Goal: Information Seeking & Learning: Check status

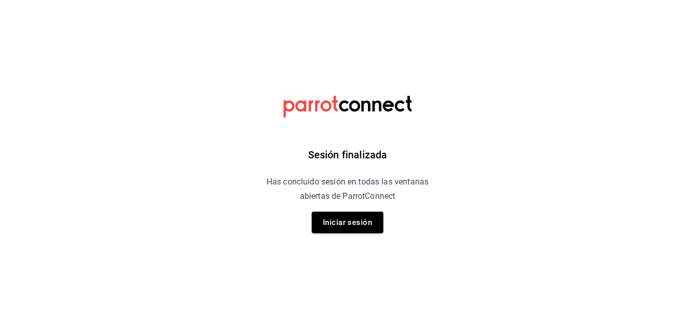
drag, startPoint x: 0, startPoint y: 0, endPoint x: 102, endPoint y: 141, distance: 173.8
click at [102, 0] on html "Sesión finalizada Has concluido sesión en todas las ventanas abiertas de Parrot…" at bounding box center [347, 0] width 695 height 0
click at [359, 228] on button "Iniciar sesión" at bounding box center [348, 221] width 72 height 21
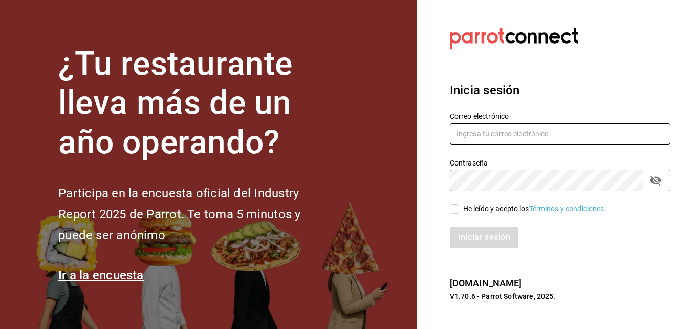
type input "jasel@deseocafe.mx"
click at [454, 210] on input "He leído y acepto los Términos y condiciones." at bounding box center [454, 208] width 9 height 9
checkbox input "true"
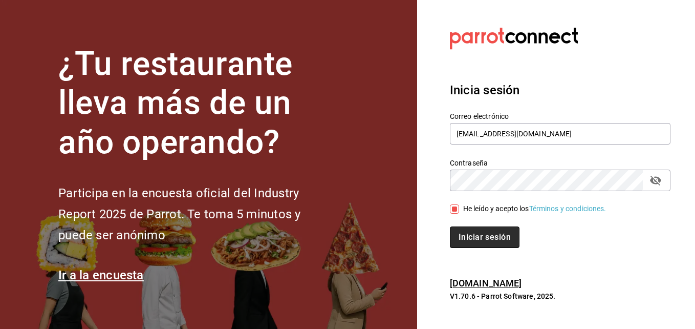
click at [482, 246] on button "Iniciar sesión" at bounding box center [485, 236] width 70 height 21
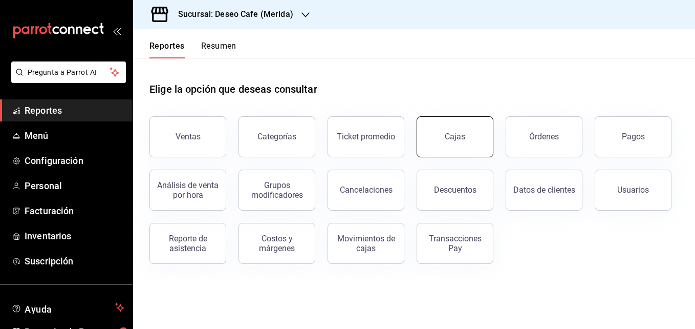
click at [465, 143] on link "Cajas" at bounding box center [455, 136] width 77 height 41
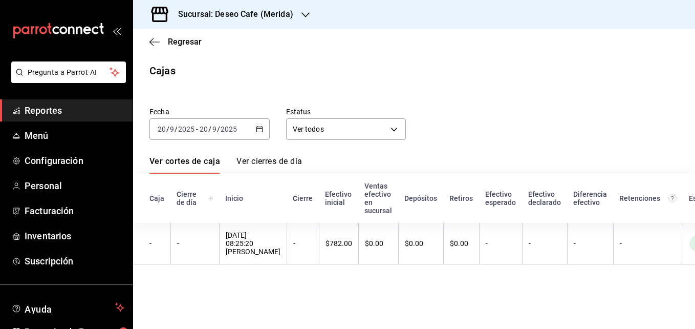
click at [260, 130] on icon "button" at bounding box center [259, 128] width 7 height 7
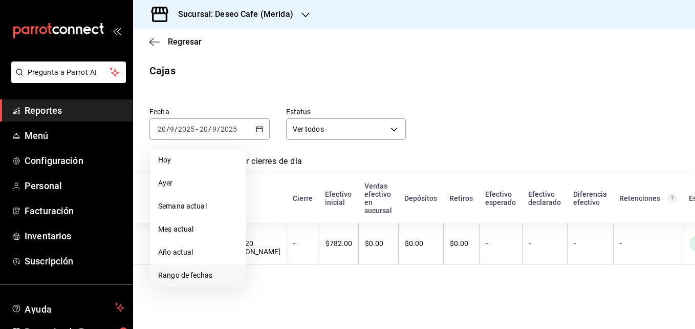
click at [201, 277] on span "Rango de fechas" at bounding box center [197, 275] width 79 height 11
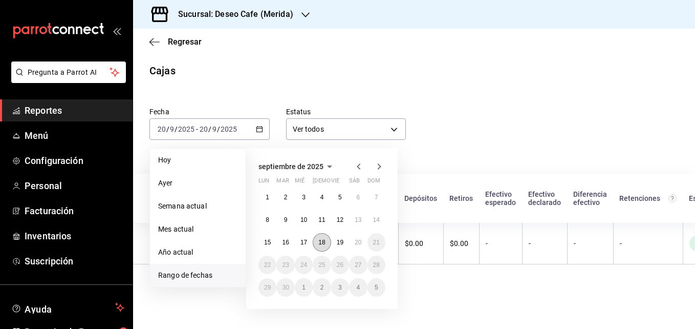
click at [324, 241] on abbr "18" at bounding box center [321, 242] width 7 height 7
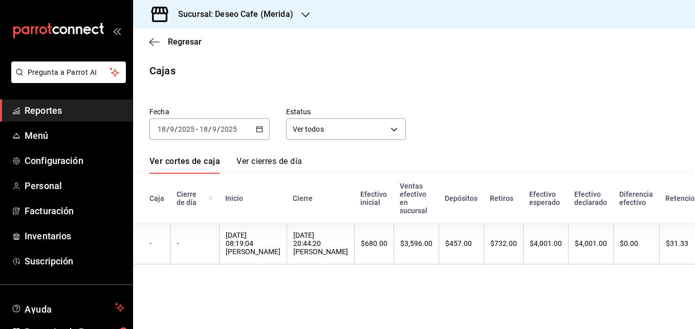
click at [324, 241] on th "18/09/2025 20:44:20 Pedro Roque" at bounding box center [321, 243] width 68 height 41
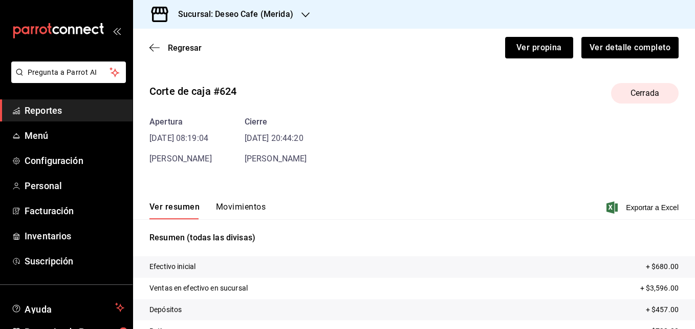
scroll to position [89, 0]
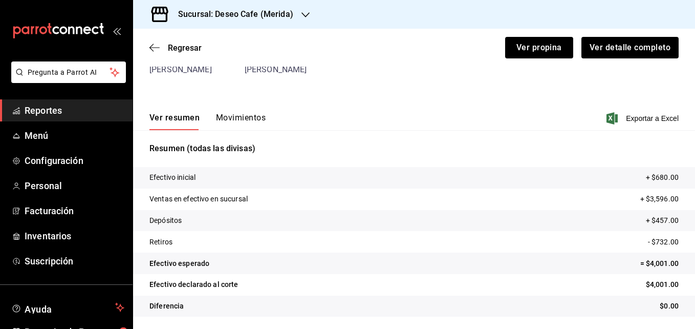
click at [242, 116] on button "Movimientos" at bounding box center [241, 121] width 50 height 17
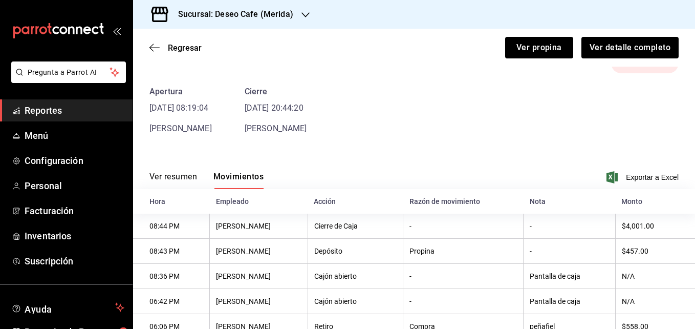
scroll to position [2, 0]
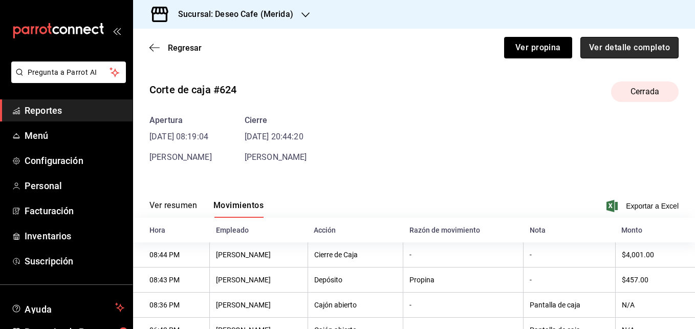
click at [638, 50] on button "Ver detalle completo" at bounding box center [629, 47] width 98 height 21
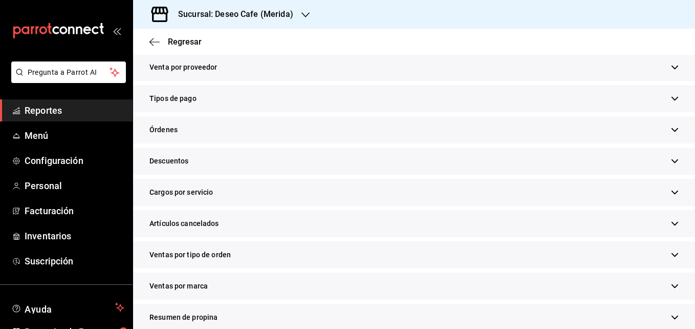
scroll to position [308, 0]
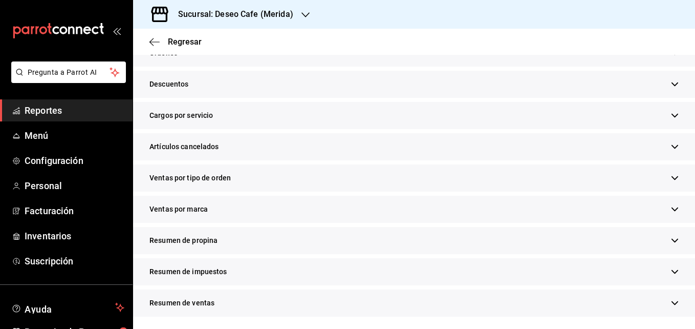
click at [247, 247] on div "Resumen de propina" at bounding box center [414, 240] width 562 height 27
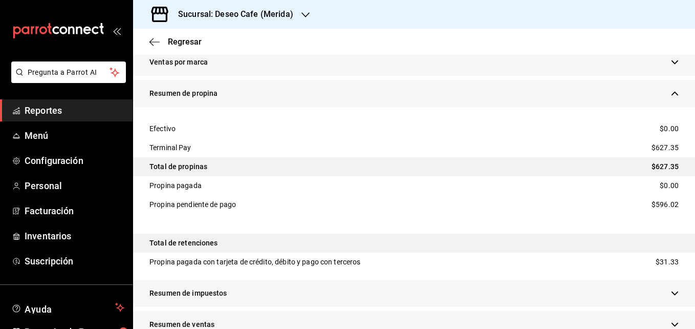
scroll to position [477, 0]
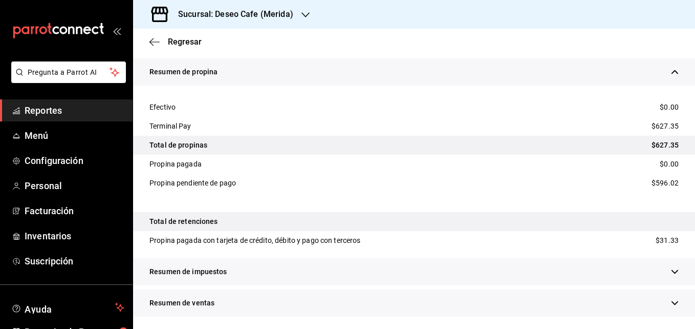
click at [291, 18] on h3 "Sucursal: Deseo Cafe (Merida)" at bounding box center [231, 14] width 123 height 12
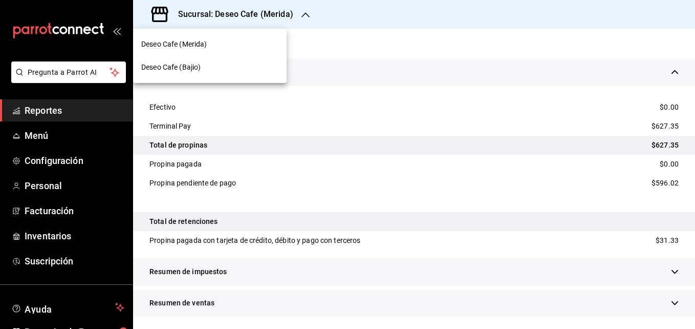
click at [227, 61] on div "Deseo Cafe (Bajio)" at bounding box center [210, 67] width 154 height 23
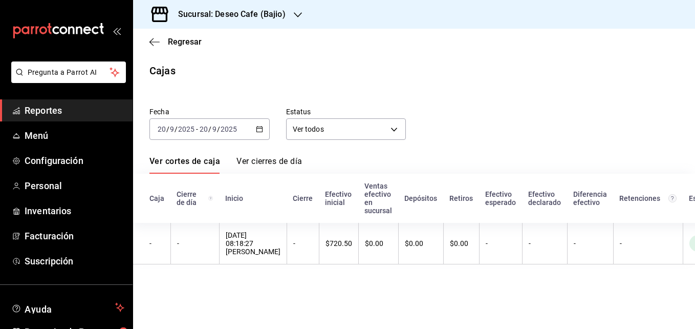
click at [261, 134] on div "2025-09-20 20 / 9 / 2025 - 2025-09-20 20 / 9 / 2025" at bounding box center [209, 128] width 120 height 21
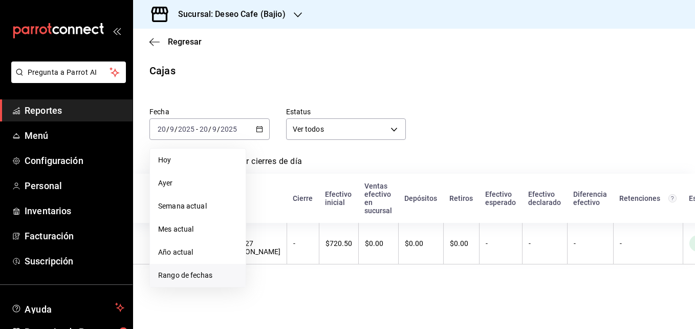
click at [201, 277] on span "Rango de fechas" at bounding box center [197, 275] width 79 height 11
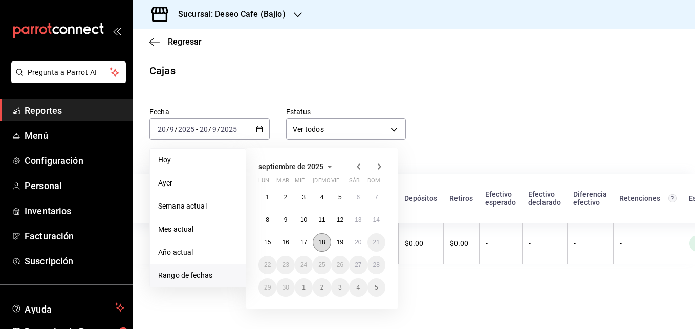
click at [321, 242] on abbr "18" at bounding box center [321, 242] width 7 height 7
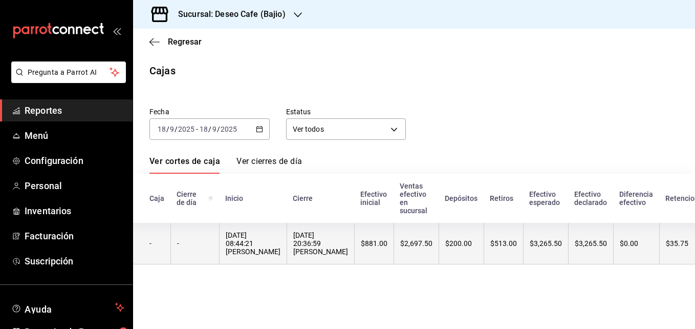
click at [369, 248] on th "$881.00" at bounding box center [373, 243] width 39 height 41
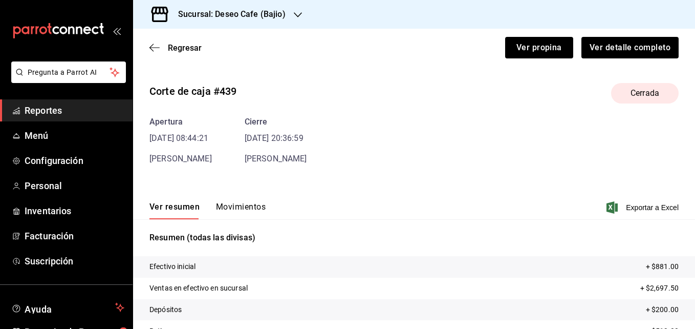
scroll to position [76, 0]
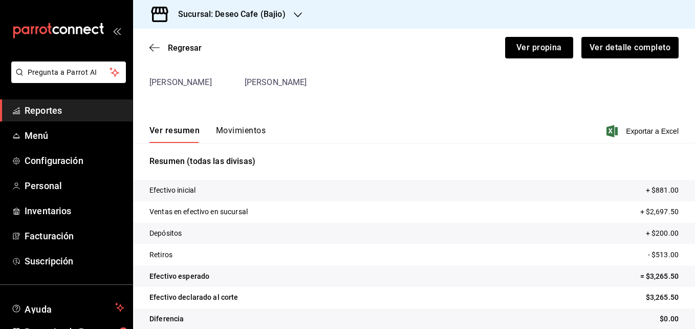
click at [248, 130] on button "Movimientos" at bounding box center [241, 133] width 50 height 17
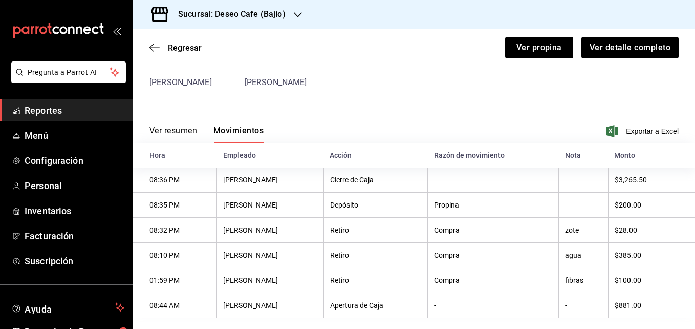
scroll to position [94, 0]
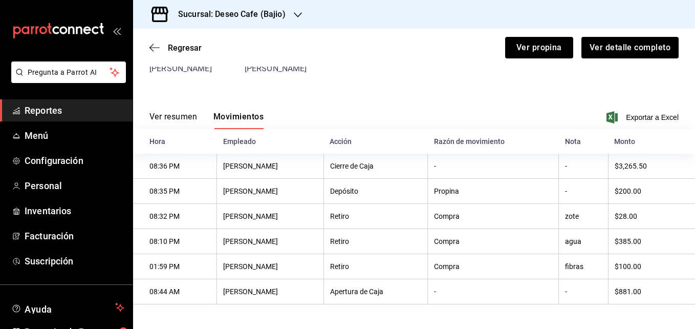
click at [177, 115] on button "Ver resumen" at bounding box center [173, 120] width 48 height 17
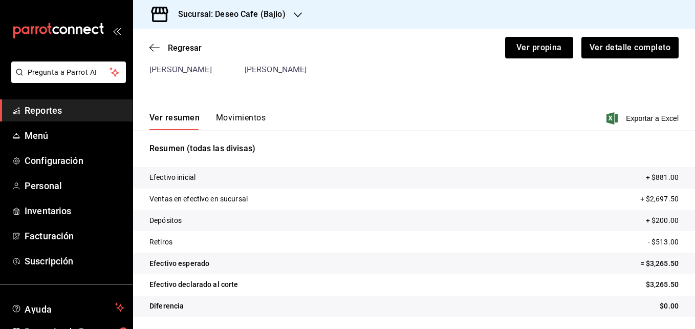
scroll to position [89, 0]
click at [643, 48] on button "Ver detalle completo" at bounding box center [629, 47] width 98 height 21
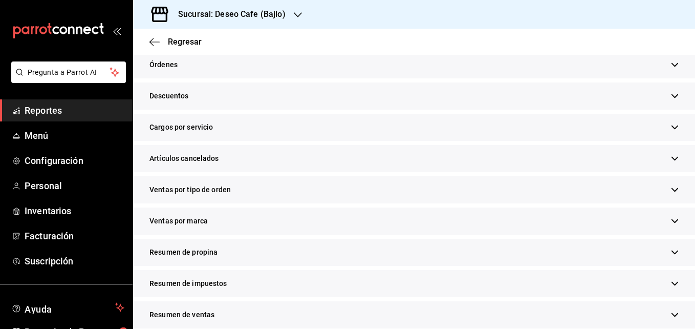
scroll to position [332, 0]
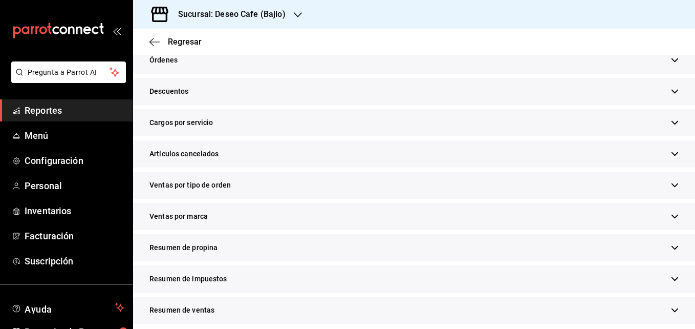
click at [271, 244] on div "Resumen de propina" at bounding box center [414, 247] width 562 height 27
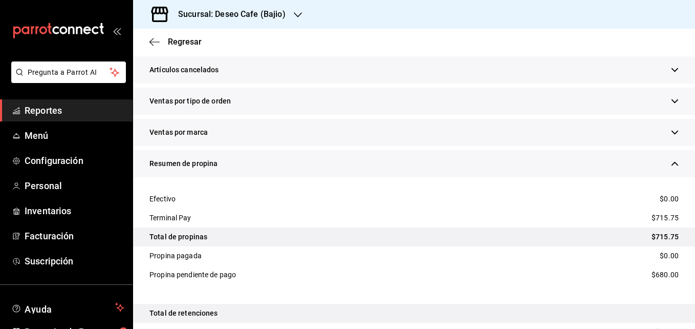
scroll to position [494, 0]
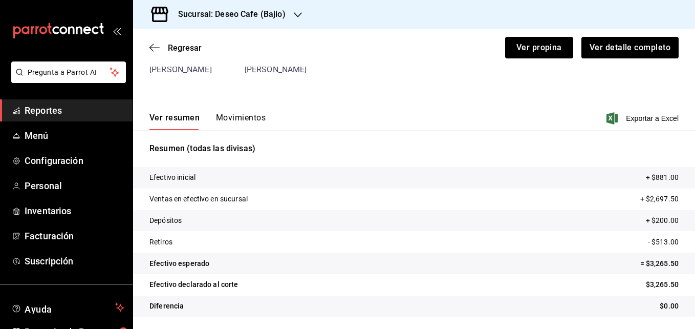
scroll to position [89, 0]
click at [271, 15] on h3 "Sucursal: Deseo Cafe (Bajio)" at bounding box center [228, 14] width 116 height 12
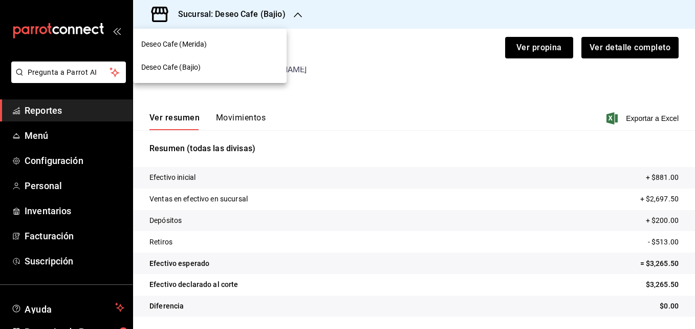
click at [77, 111] on div at bounding box center [347, 164] width 695 height 329
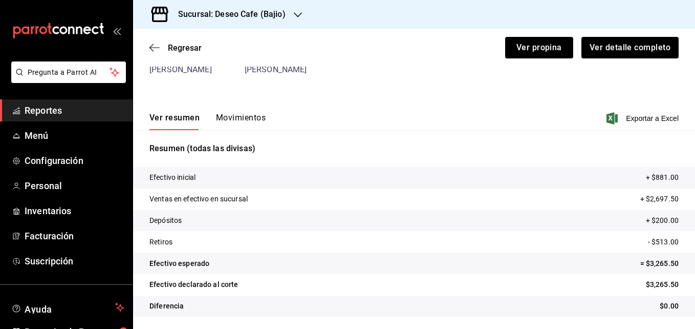
click at [44, 110] on span "Reportes" at bounding box center [75, 110] width 100 height 14
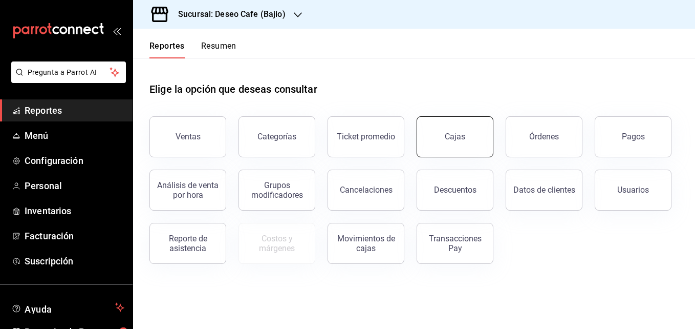
click at [463, 135] on div "Cajas" at bounding box center [455, 137] width 21 height 12
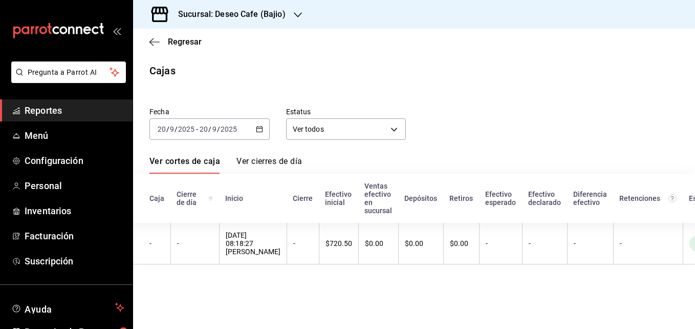
click at [43, 106] on span "Reportes" at bounding box center [75, 110] width 100 height 14
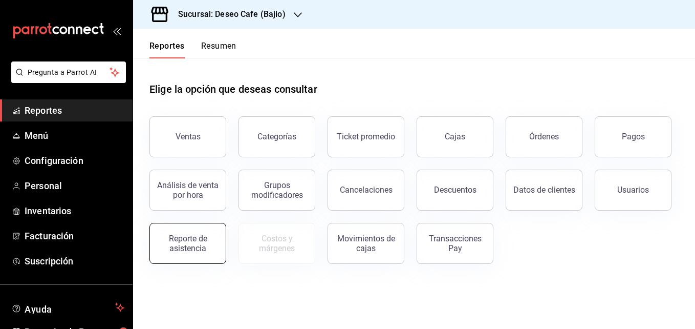
click at [203, 241] on div "Reporte de asistencia" at bounding box center [187, 242] width 63 height 19
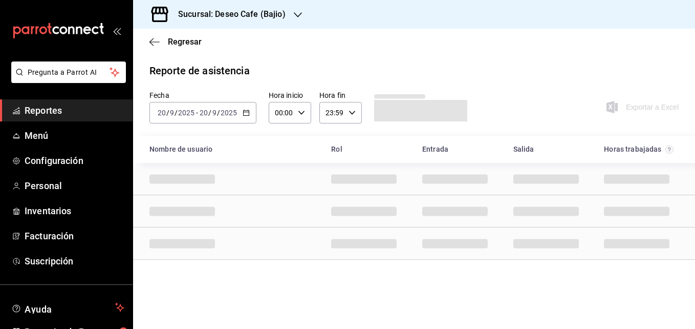
click at [247, 113] on icon "button" at bounding box center [246, 112] width 7 height 7
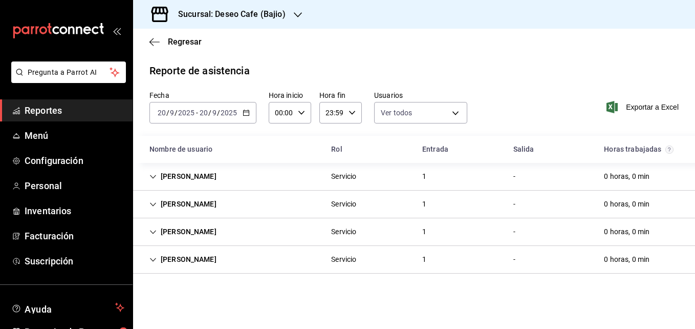
click at [263, 21] on div "Sucursal: Deseo Cafe (Bajio)" at bounding box center [223, 14] width 165 height 29
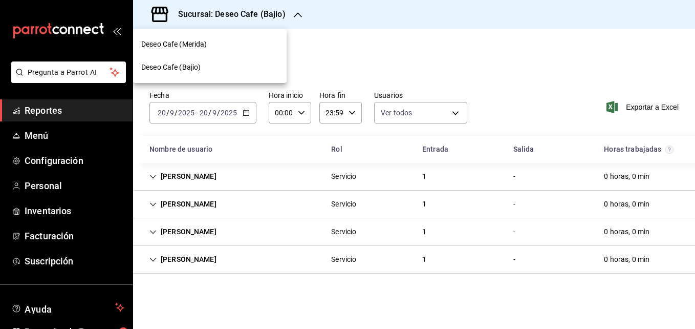
click at [242, 40] on div "Deseo Cafe (Merida)" at bounding box center [209, 44] width 137 height 11
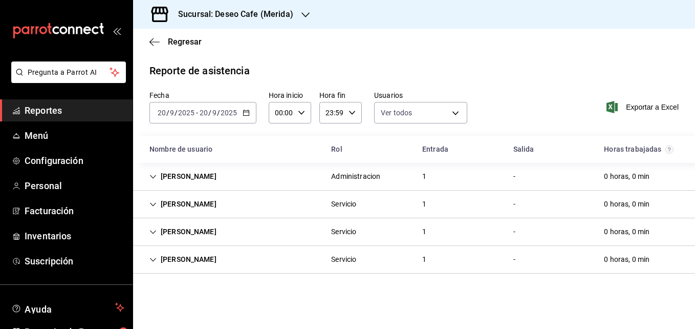
click at [238, 185] on div "Jasel Hidalgo Administracion 1 - 0 horas, 0 min" at bounding box center [414, 177] width 562 height 28
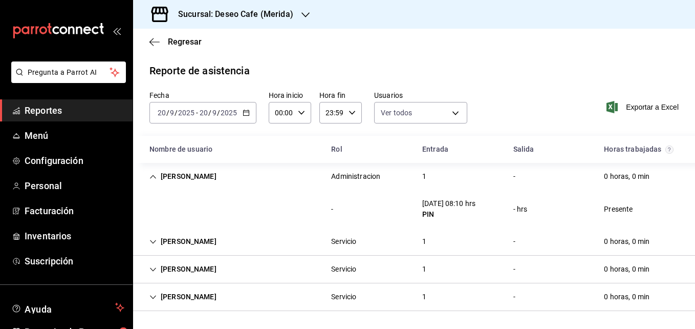
click at [279, 44] on div "Regresar" at bounding box center [414, 42] width 562 height 26
